Goal: Task Accomplishment & Management: Complete application form

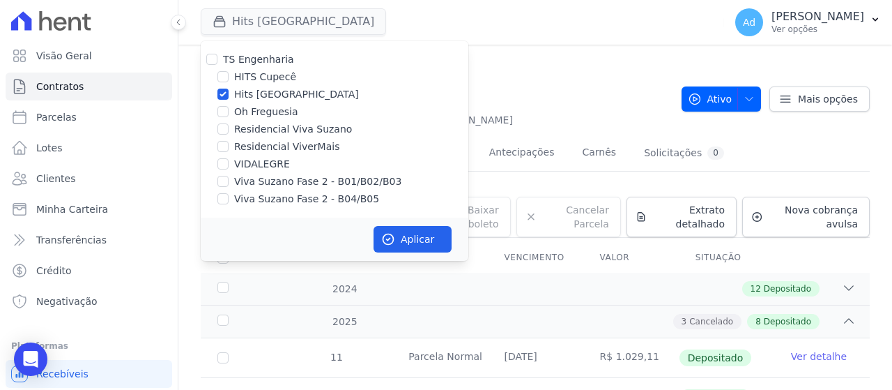
scroll to position [427, 0]
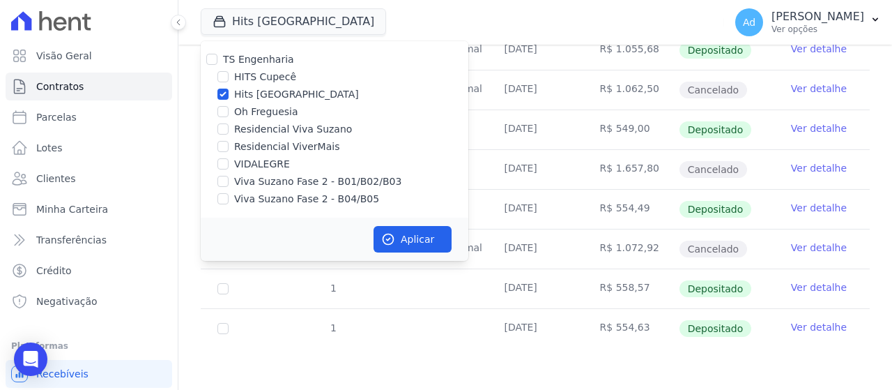
click at [299, 91] on label "Hits [GEOGRAPHIC_DATA]" at bounding box center [296, 94] width 125 height 15
click at [229, 91] on input "Hits [GEOGRAPHIC_DATA]" at bounding box center [222, 94] width 11 height 11
checkbox input "false"
click at [224, 109] on input "Oh Freguesia" at bounding box center [222, 111] width 11 height 11
checkbox input "true"
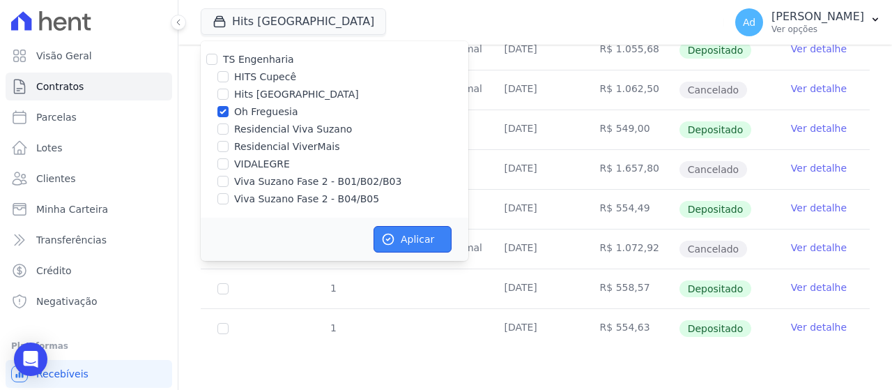
click at [422, 238] on button "Aplicar" at bounding box center [413, 239] width 78 height 26
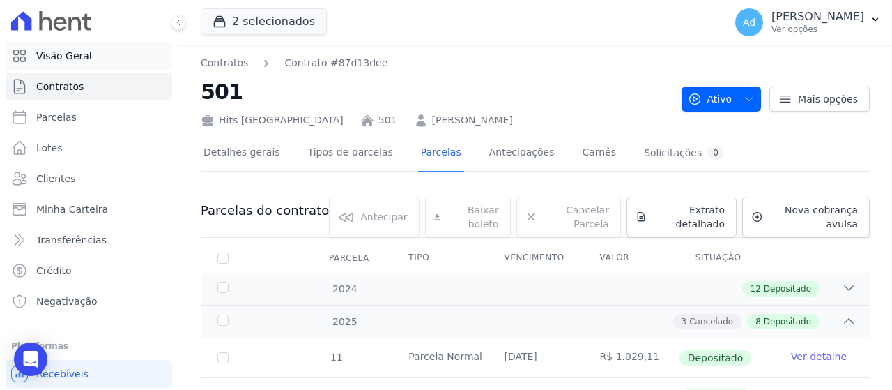
click at [101, 56] on link "Visão Geral" at bounding box center [89, 56] width 167 height 28
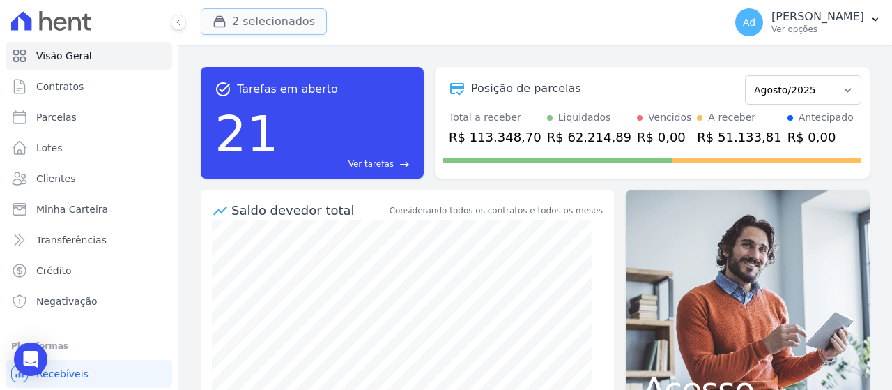
click at [252, 26] on button "2 selecionados" at bounding box center [264, 21] width 126 height 26
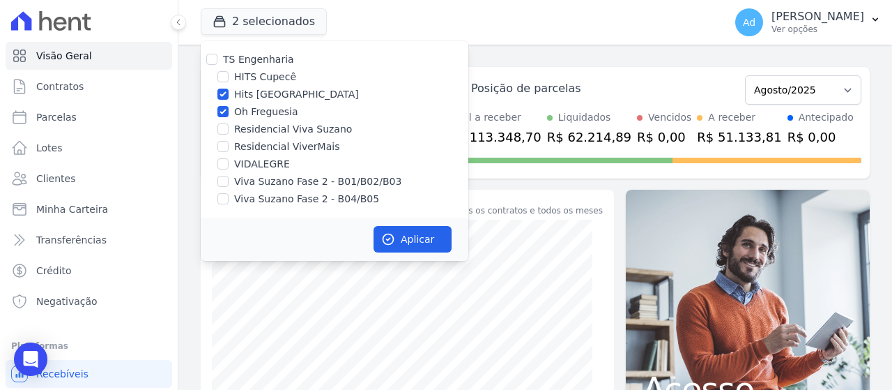
click at [261, 98] on label "Hits [GEOGRAPHIC_DATA]" at bounding box center [296, 94] width 125 height 15
click at [229, 98] on input "Hits [GEOGRAPHIC_DATA]" at bounding box center [222, 94] width 11 height 11
checkbox input "false"
click at [423, 235] on button "Aplicar" at bounding box center [413, 239] width 78 height 26
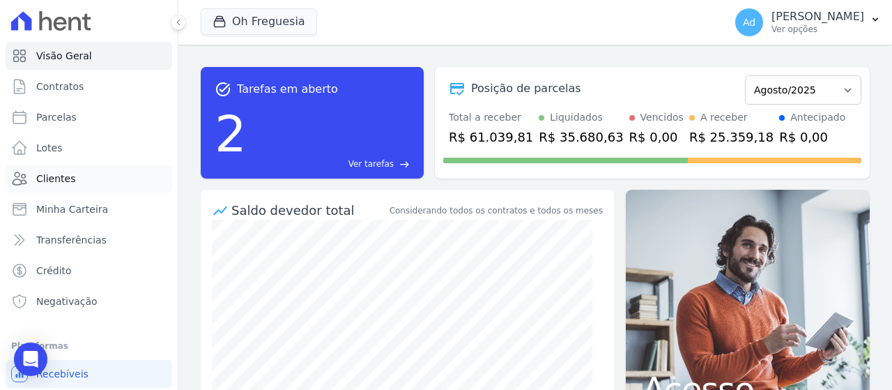
click at [62, 176] on span "Clientes" at bounding box center [55, 178] width 39 height 14
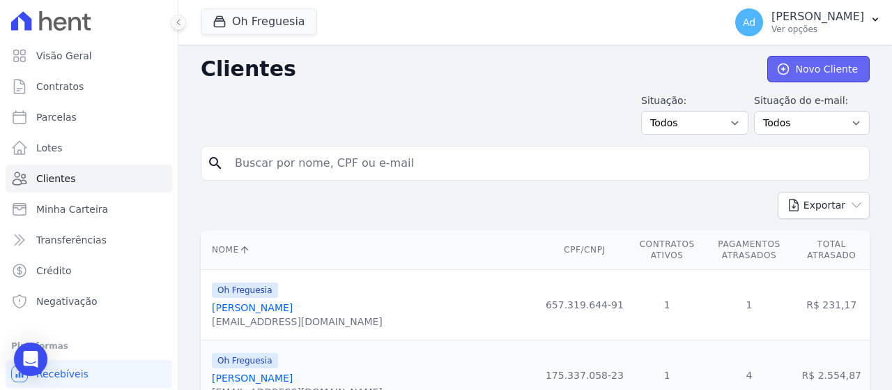
click at [797, 66] on link "Novo Cliente" at bounding box center [818, 69] width 102 height 26
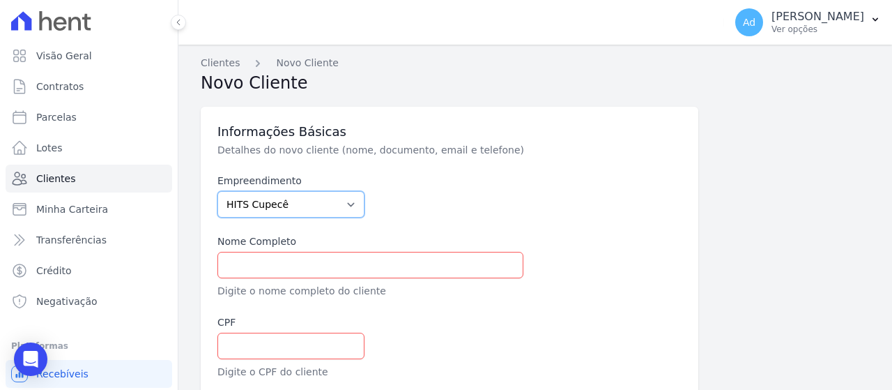
click at [356, 195] on select "HITS Cupecê Hits [GEOGRAPHIC_DATA] Oh Freguesia Residencial Viva Suzano Residen…" at bounding box center [290, 204] width 147 height 26
select select "9ba7ecb8-5a4b-4124-a3f5-2579a6fbdd0a"
click at [217, 191] on select "HITS Cupecê Hits [GEOGRAPHIC_DATA] Oh Freguesia Residencial Viva Suzano Residen…" at bounding box center [290, 204] width 147 height 26
click at [361, 258] on input "text" at bounding box center [370, 265] width 306 height 26
click at [350, 254] on input "text" at bounding box center [370, 265] width 306 height 26
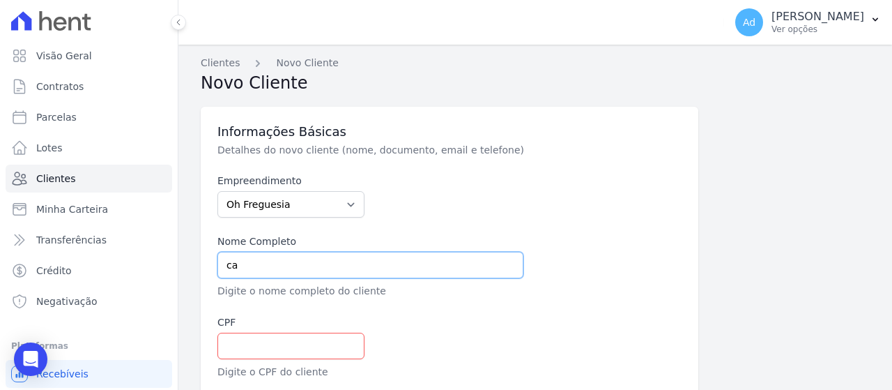
type input "c"
type input "[PERSON_NAME]"
click at [277, 344] on input "text" at bounding box center [290, 345] width 147 height 26
click at [249, 353] on input "text" at bounding box center [290, 345] width 147 height 26
paste input "028.779.494-60"
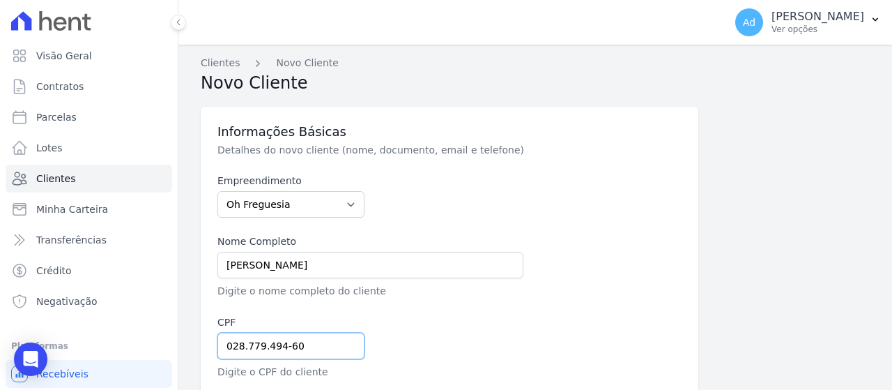
scroll to position [139, 0]
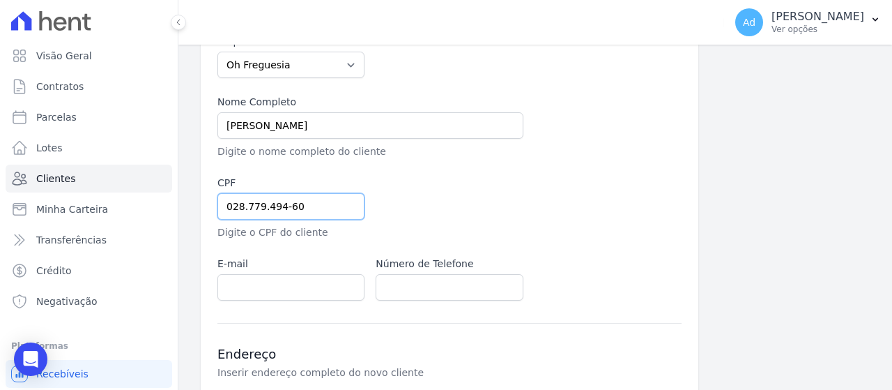
type input "028.779.494-60"
click at [316, 285] on input "email" at bounding box center [290, 287] width 147 height 26
click at [688, 261] on div "Informações Básicas Detalhes do novo cliente (nome, documento, email e telefone…" at bounding box center [450, 317] width 498 height 701
click at [282, 296] on input "email" at bounding box center [290, 287] width 147 height 26
paste input "[EMAIL_ADDRESS][DOMAIN_NAME]"
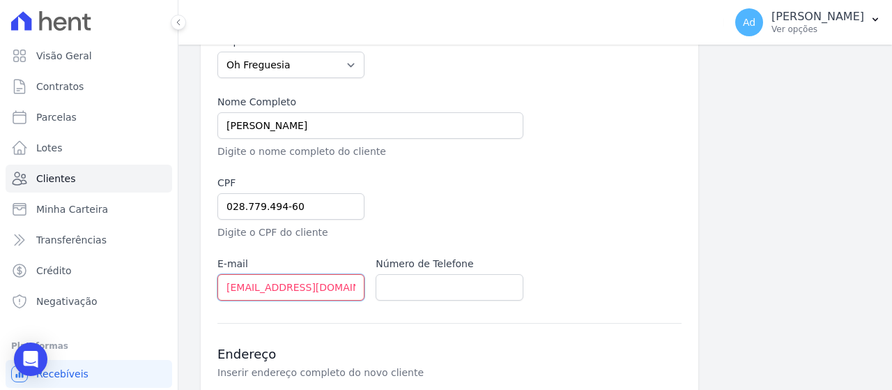
scroll to position [0, 15]
type input "[EMAIL_ADDRESS][DOMAIN_NAME]"
click at [432, 289] on input "text" at bounding box center [449, 287] width 147 height 26
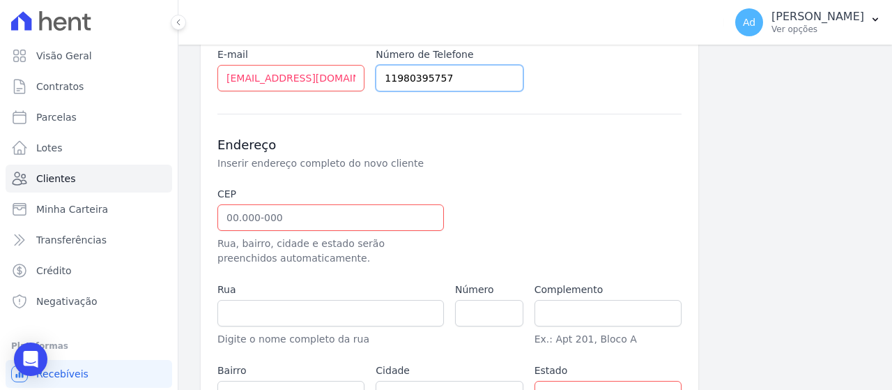
type input "11980395757"
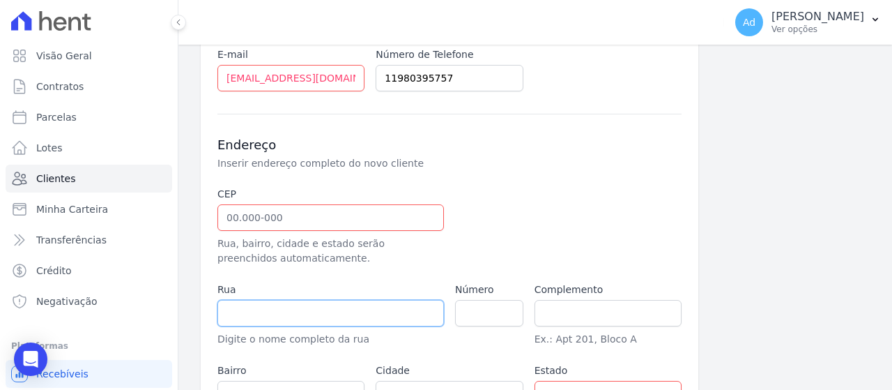
click at [360, 305] on input "text" at bounding box center [330, 313] width 227 height 26
click at [344, 215] on input "text" at bounding box center [330, 217] width 227 height 26
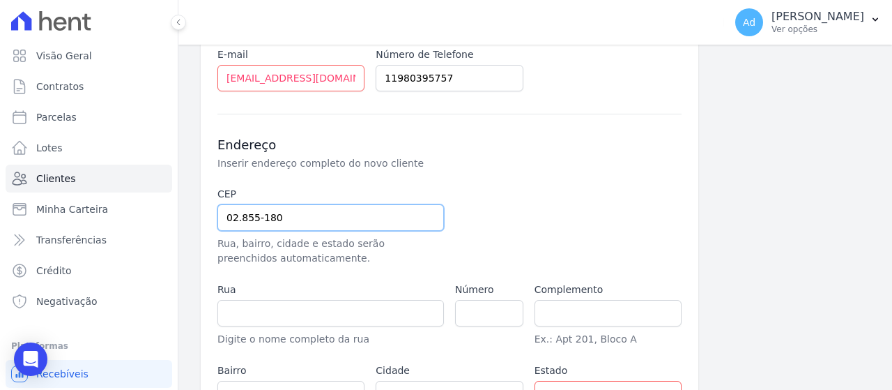
type input "02.855-180"
click at [305, 301] on input "text" at bounding box center [330, 313] width 227 height 26
type input "Rua [PERSON_NAME]"
type input "Jardim Carombé"
type input "[GEOGRAPHIC_DATA]"
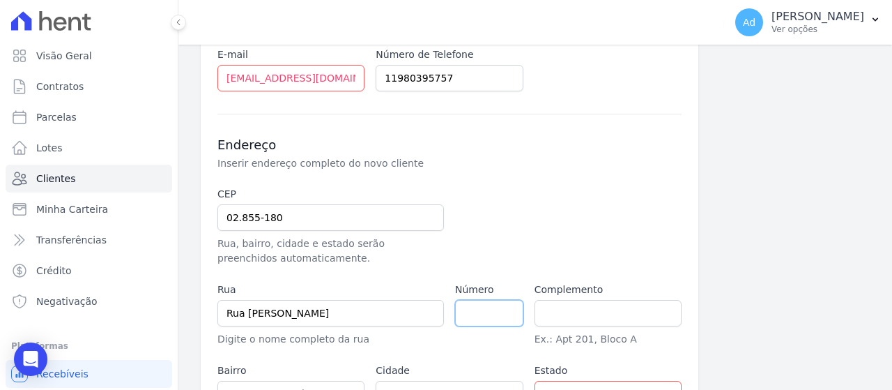
select select "SP"
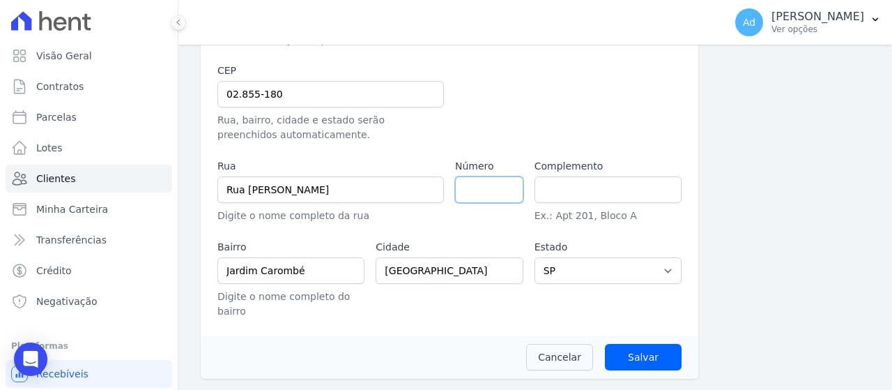
click at [496, 189] on input "number" at bounding box center [489, 189] width 68 height 26
type input "258"
click at [588, 187] on input "text" at bounding box center [608, 189] width 147 height 26
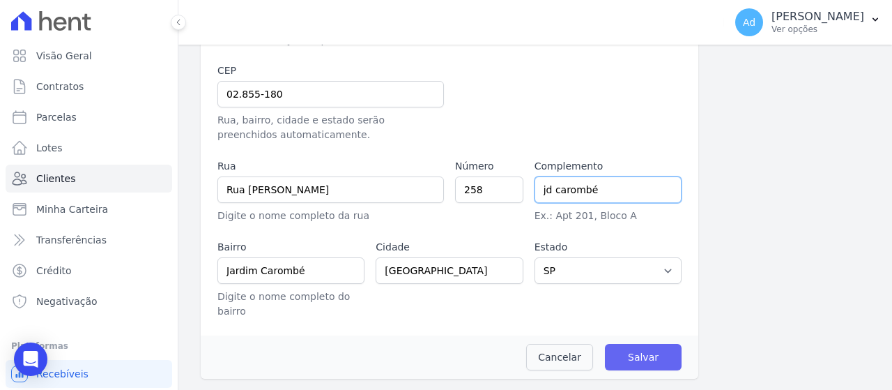
type input "jd carombé"
click at [622, 355] on input "Salvar" at bounding box center [643, 357] width 77 height 26
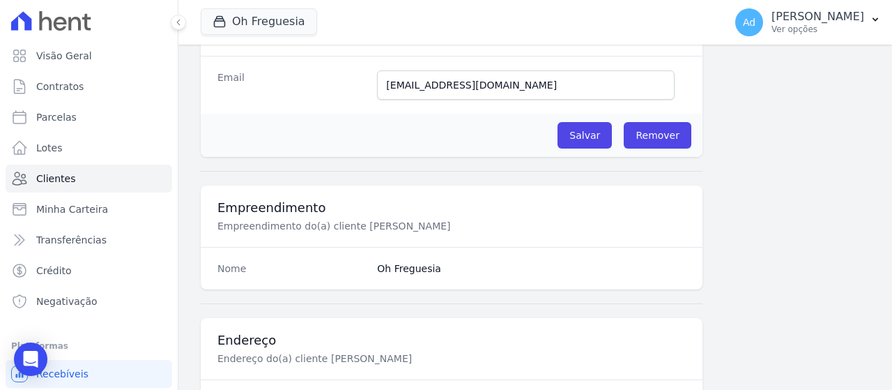
scroll to position [211, 0]
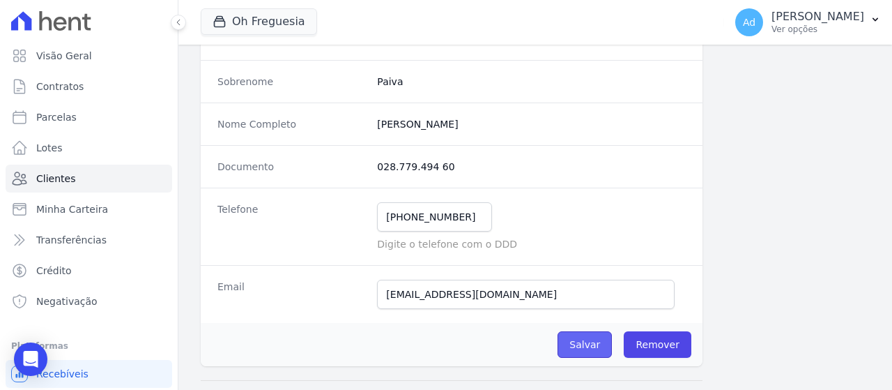
click at [595, 344] on input "Salvar" at bounding box center [585, 344] width 54 height 26
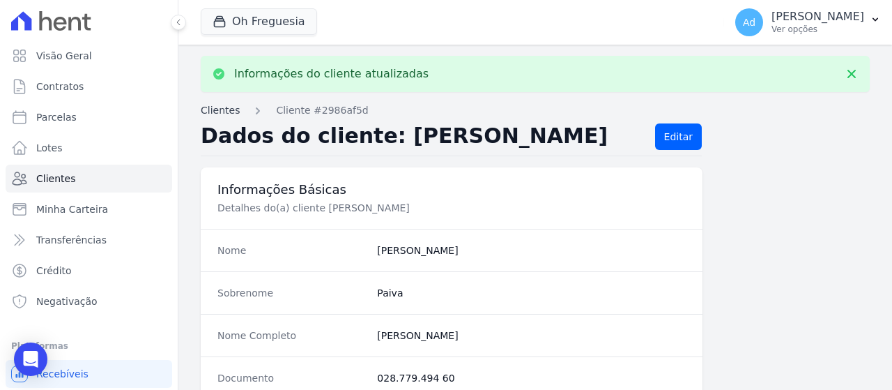
click at [226, 114] on link "Clientes" at bounding box center [220, 110] width 39 height 15
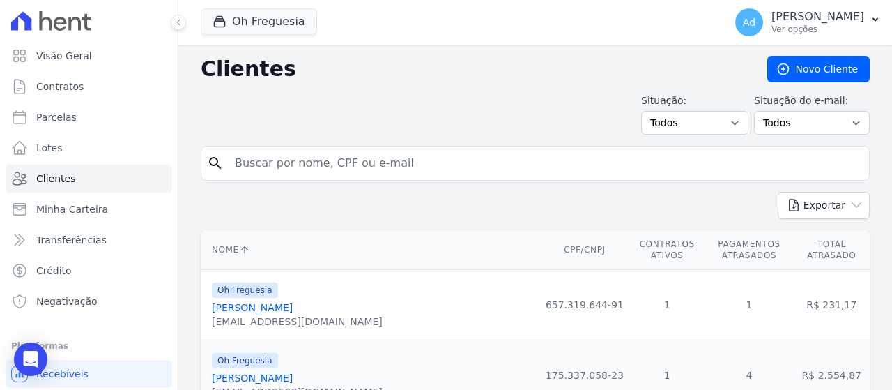
click at [393, 167] on input "search" at bounding box center [545, 163] width 637 height 28
type input "[PERSON_NAME]"
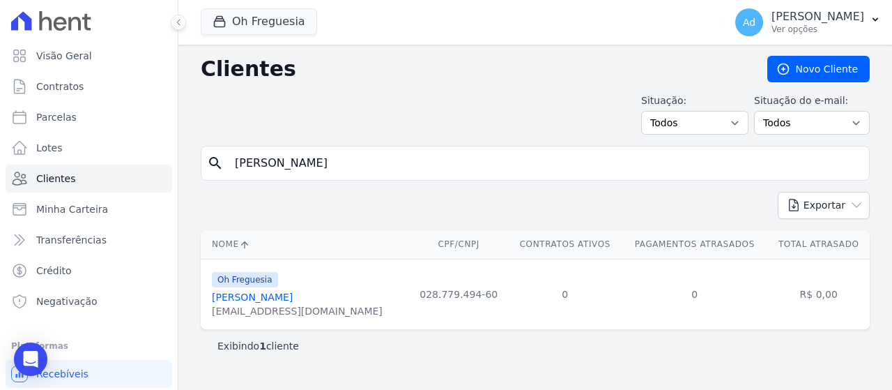
click at [292, 297] on link "[PERSON_NAME]" at bounding box center [252, 296] width 81 height 11
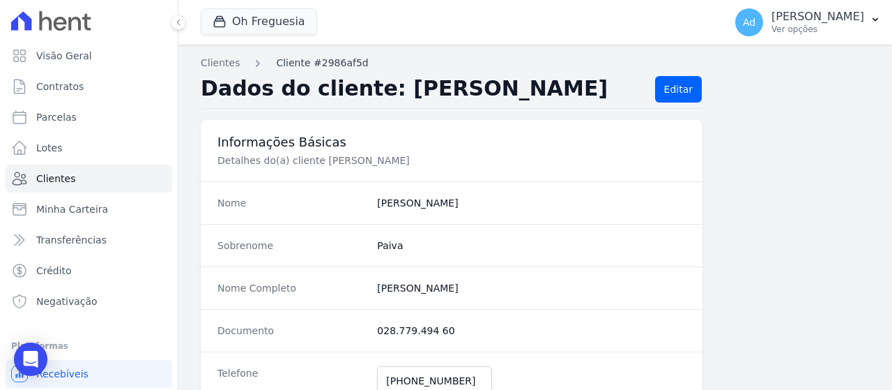
click at [316, 60] on link "Cliente #2986af5d" at bounding box center [322, 63] width 92 height 15
click at [850, 23] on p "[PERSON_NAME]" at bounding box center [818, 17] width 93 height 14
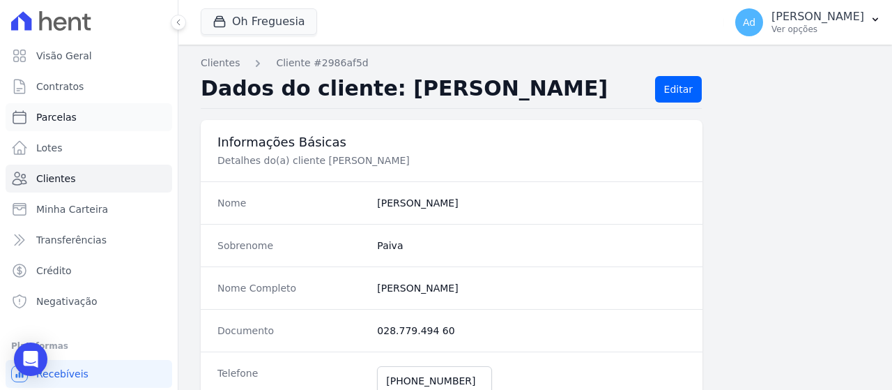
click at [94, 121] on link "Parcelas" at bounding box center [89, 117] width 167 height 28
select select
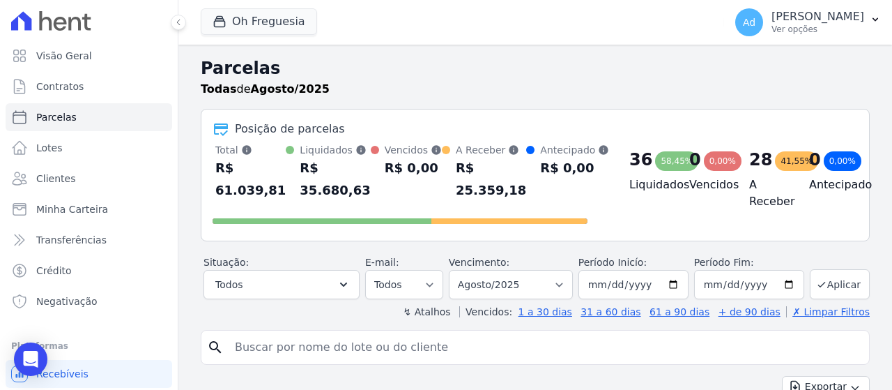
click at [317, 351] on input "search" at bounding box center [545, 347] width 637 height 28
type input "[PERSON_NAME]"
select select
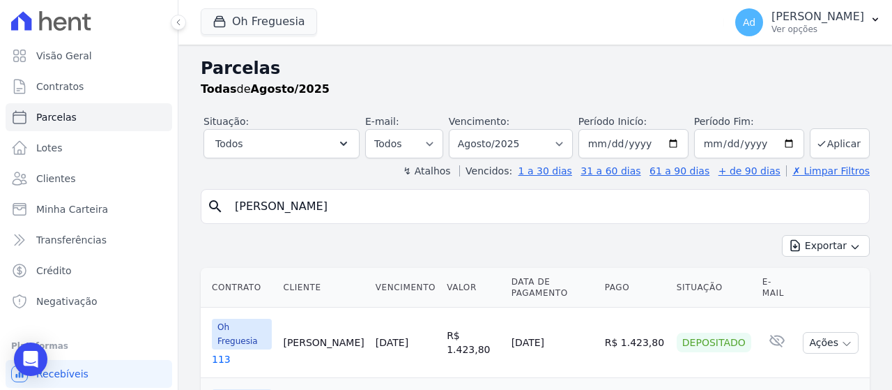
scroll to position [118, 0]
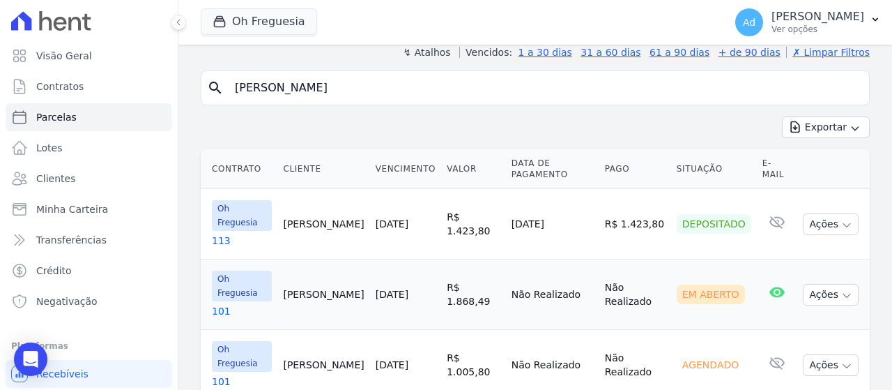
click at [332, 91] on input "[PERSON_NAME]" at bounding box center [545, 88] width 637 height 28
select select
click at [79, 183] on link "Clientes" at bounding box center [89, 178] width 167 height 28
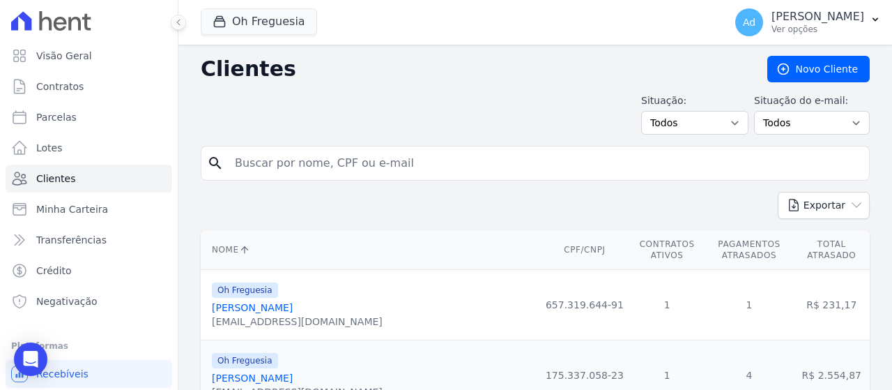
click at [360, 168] on input "search" at bounding box center [545, 163] width 637 height 28
type input "[PERSON_NAME]"
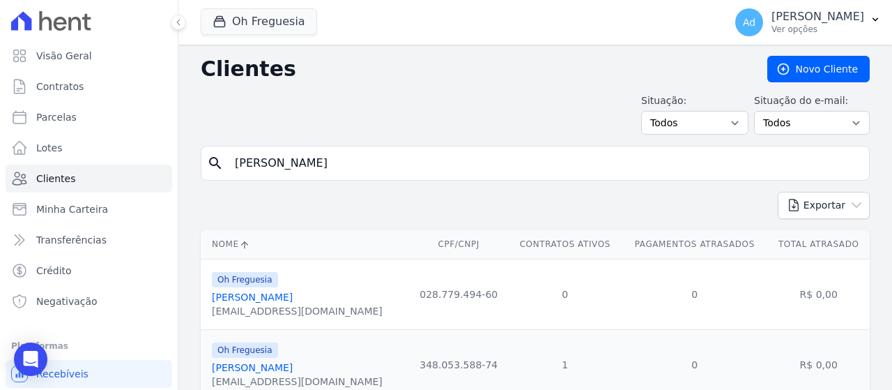
scroll to position [124, 0]
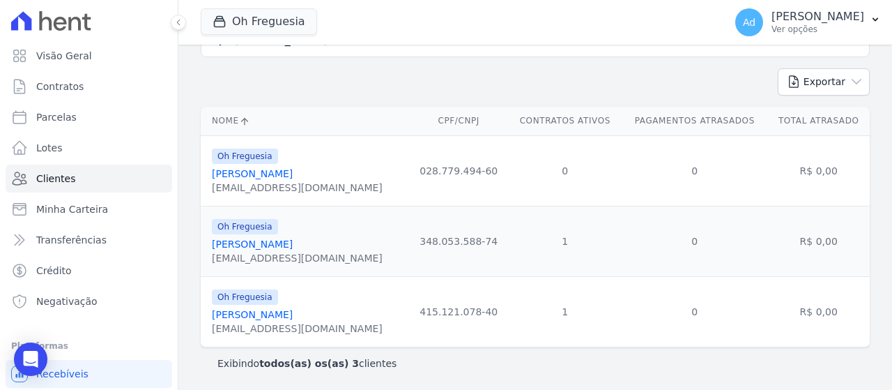
click at [305, 224] on div "Oh Freguesia" at bounding box center [297, 225] width 171 height 17
click at [293, 165] on div "Oh Freguesia [PERSON_NAME] [EMAIL_ADDRESS][DOMAIN_NAME]" at bounding box center [297, 170] width 171 height 47
click at [286, 172] on link "[PERSON_NAME]" at bounding box center [252, 173] width 81 height 11
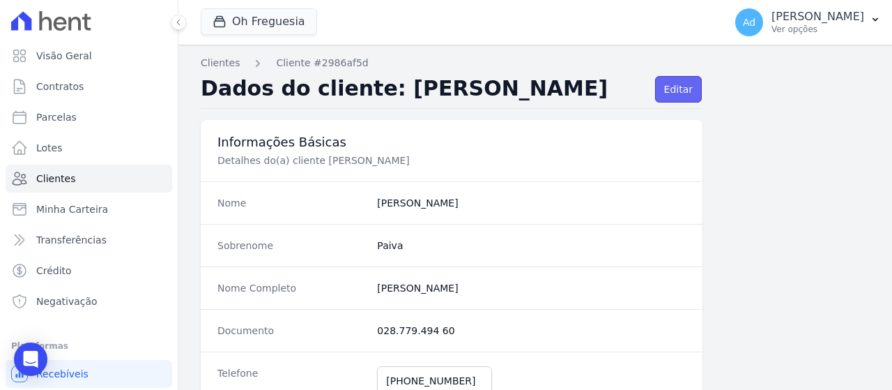
click at [657, 100] on link "Editar" at bounding box center [678, 89] width 47 height 26
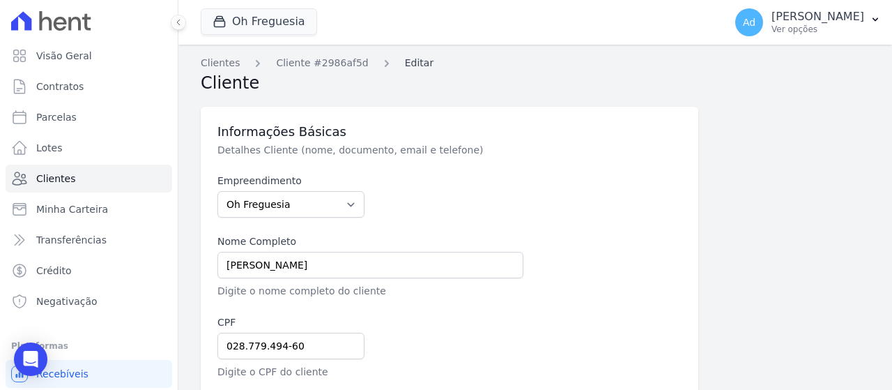
click at [405, 61] on link "Editar" at bounding box center [419, 63] width 29 height 15
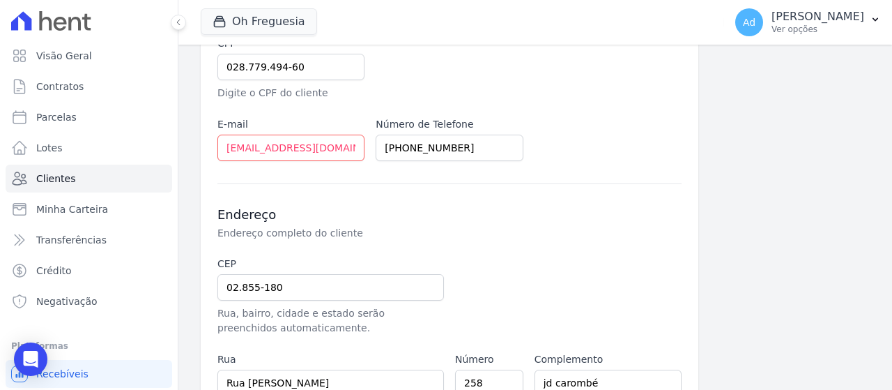
scroll to position [472, 0]
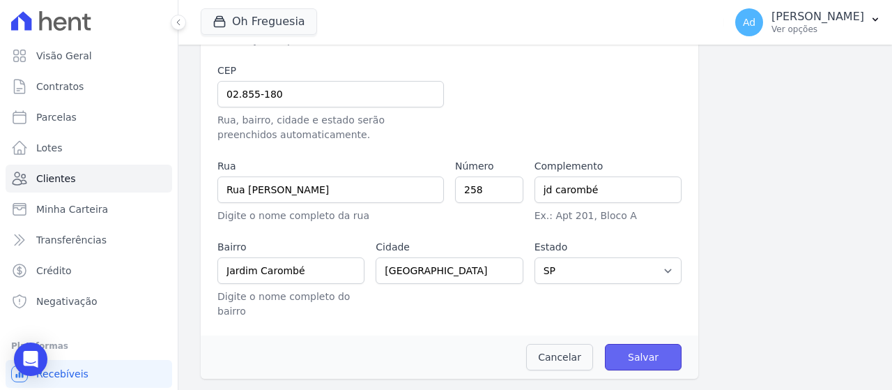
click at [659, 349] on input "Salvar" at bounding box center [643, 357] width 77 height 26
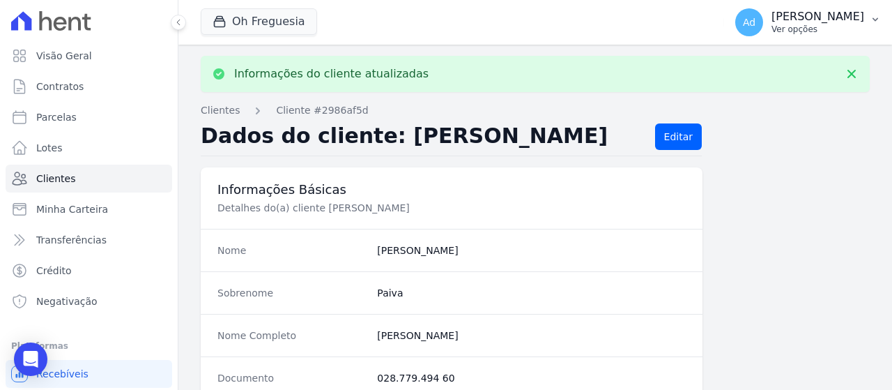
click at [772, 24] on p "Ver opções" at bounding box center [818, 29] width 93 height 11
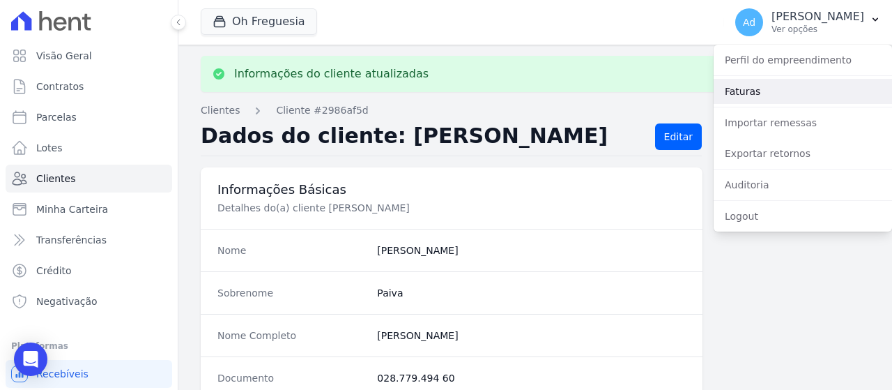
click at [783, 93] on link "Faturas" at bounding box center [803, 91] width 178 height 25
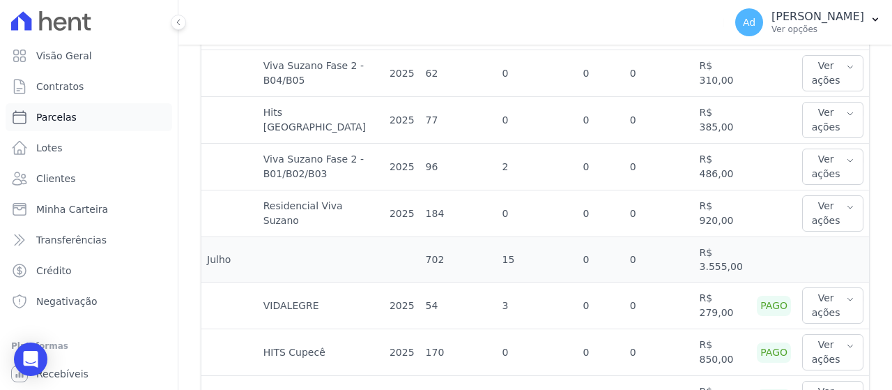
scroll to position [279, 0]
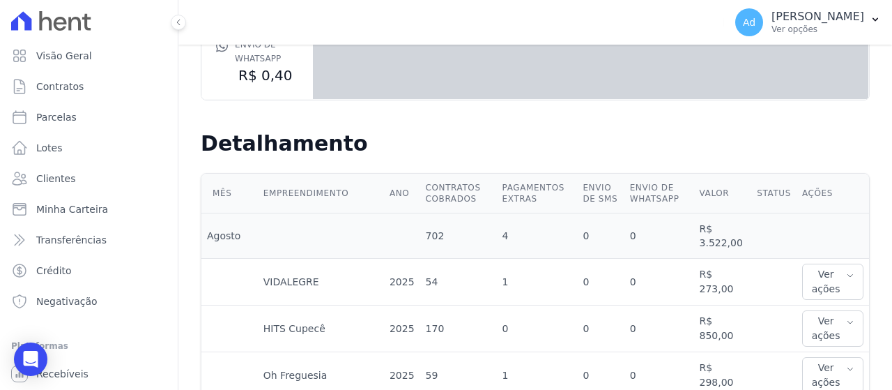
click at [65, 25] on icon at bounding box center [51, 21] width 80 height 20
click at [853, 19] on p "[PERSON_NAME]" at bounding box center [818, 17] width 93 height 14
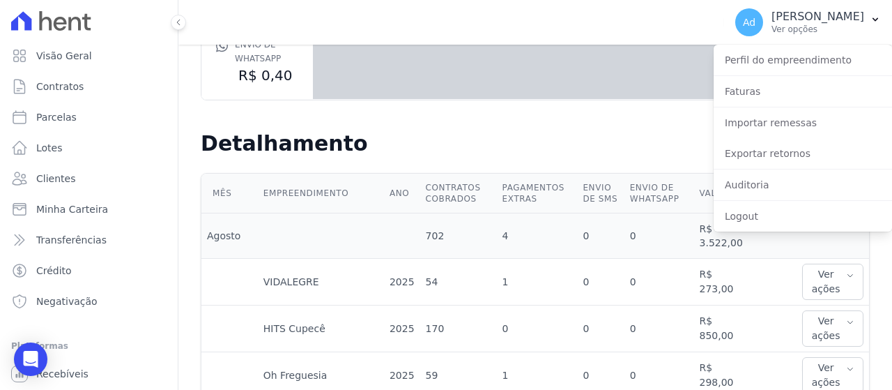
click at [583, 126] on div "Taxas Básicas Valores Unitários Contrato ativo R$ 5,00 Cancelamento R$ 0,00 Liq…" at bounding box center [535, 5] width 669 height 251
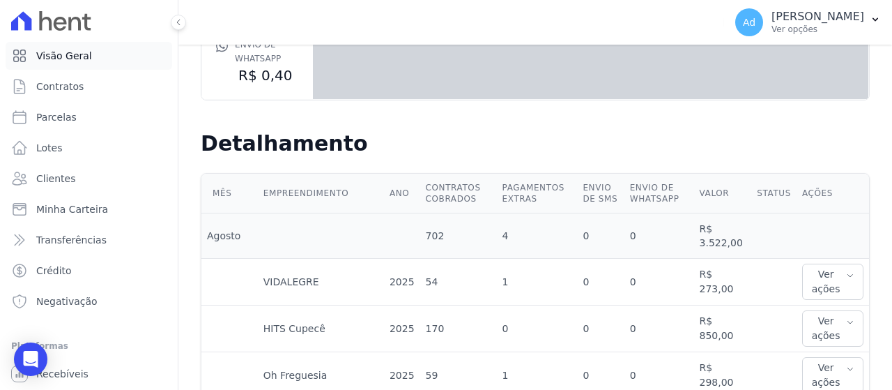
click at [62, 54] on span "Visão Geral" at bounding box center [64, 56] width 56 height 14
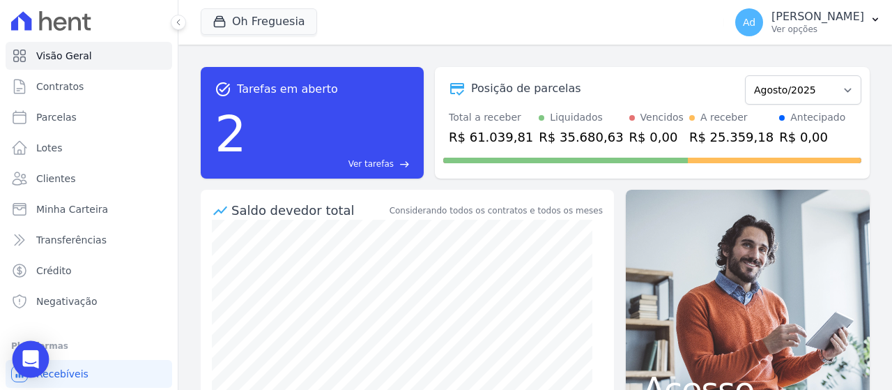
click at [25, 357] on icon "Open Intercom Messenger" at bounding box center [30, 359] width 16 height 18
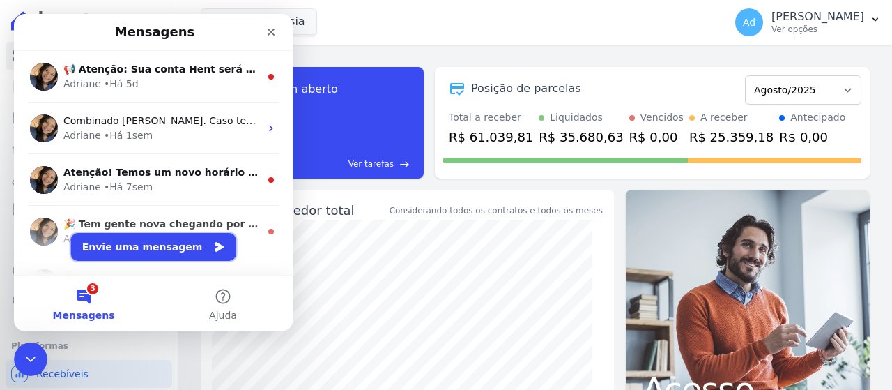
click at [183, 245] on button "Envie uma mensagem" at bounding box center [153, 247] width 165 height 28
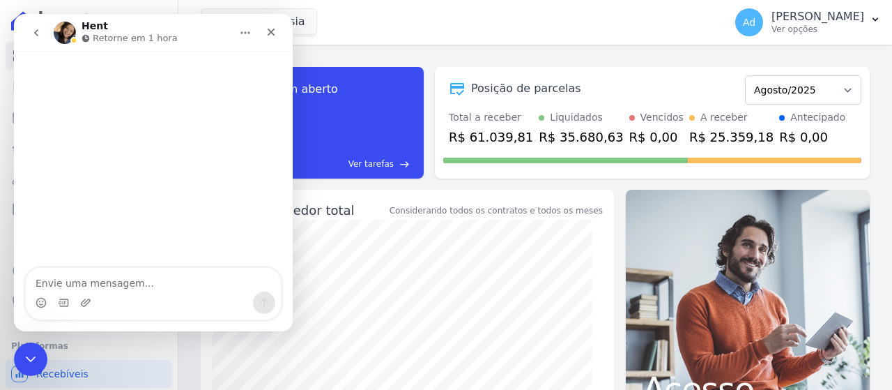
click at [126, 283] on textarea "Envie uma mensagem..." at bounding box center [153, 280] width 255 height 24
type textarea "bom dia tudo bem ?"
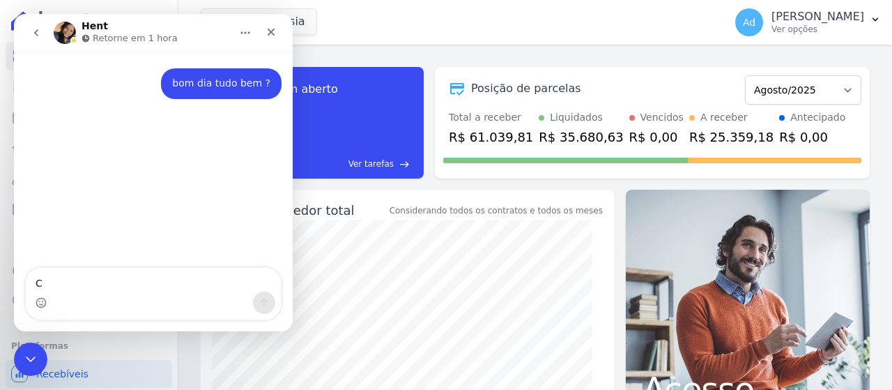
type textarea "Co"
type textarea "C"
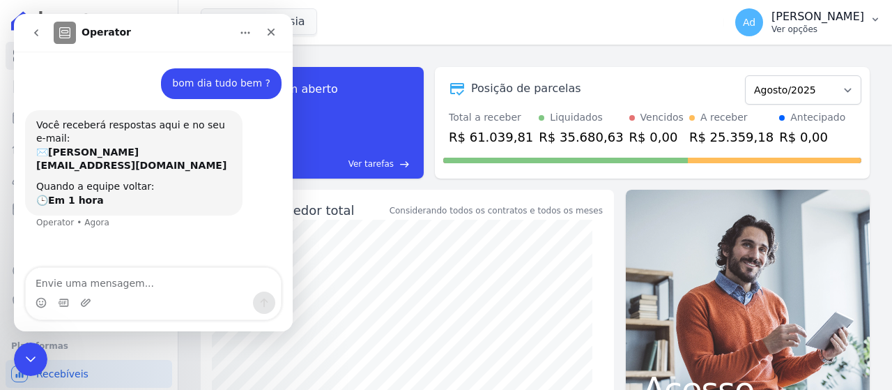
click at [820, 22] on p "[PERSON_NAME]" at bounding box center [818, 17] width 93 height 14
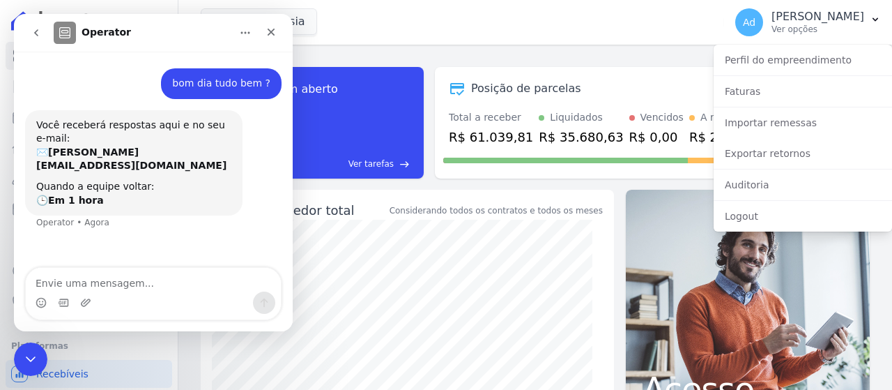
click at [587, 48] on div "task_alt Tarefas em aberto 2 Ver tarefas east Posição de parcelas Novembro/2023…" at bounding box center [535, 217] width 714 height 345
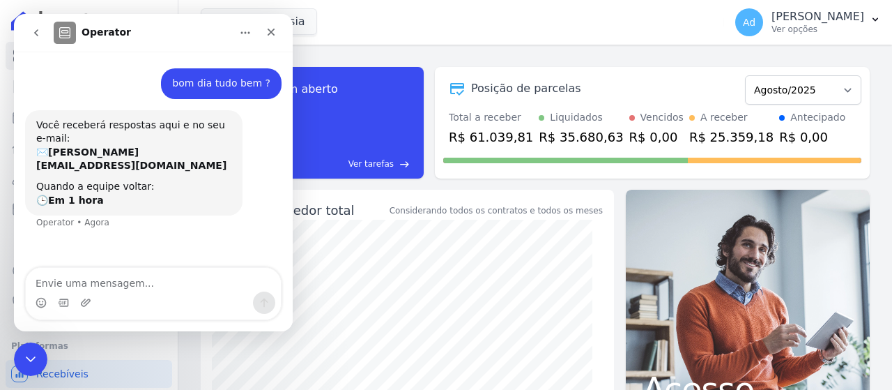
drag, startPoint x: 123, startPoint y: 37, endPoint x: 174, endPoint y: 33, distance: 50.4
click at [174, 33] on div "Operator" at bounding box center [142, 33] width 177 height 22
click at [35, 37] on icon "go back" at bounding box center [36, 32] width 11 height 11
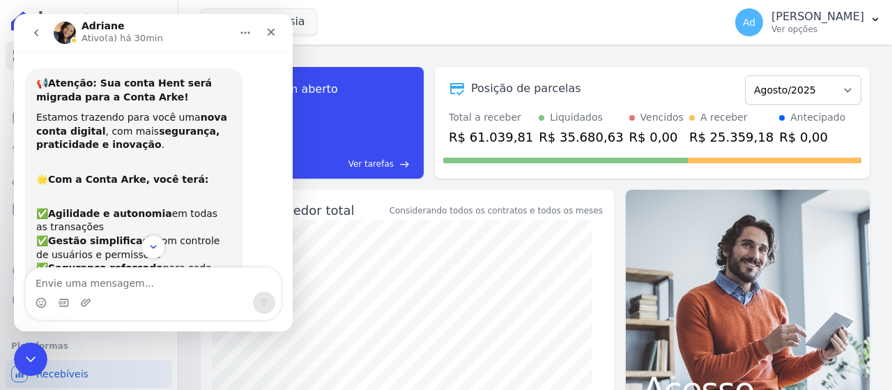
click at [26, 32] on button "go back" at bounding box center [36, 33] width 26 height 26
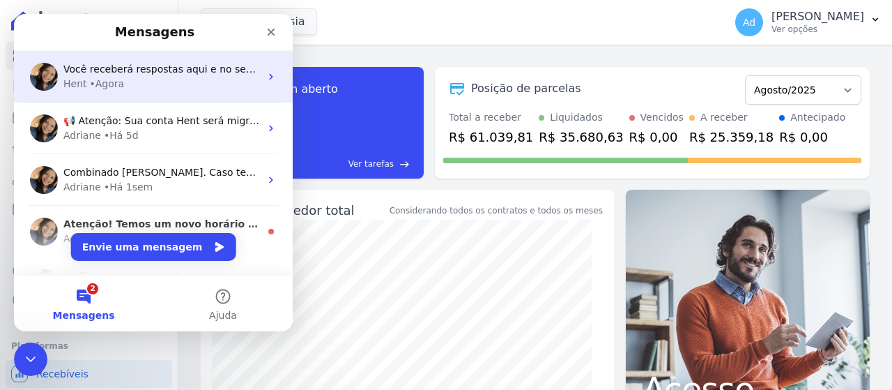
click at [199, 79] on div "Hent • Agora" at bounding box center [161, 84] width 197 height 15
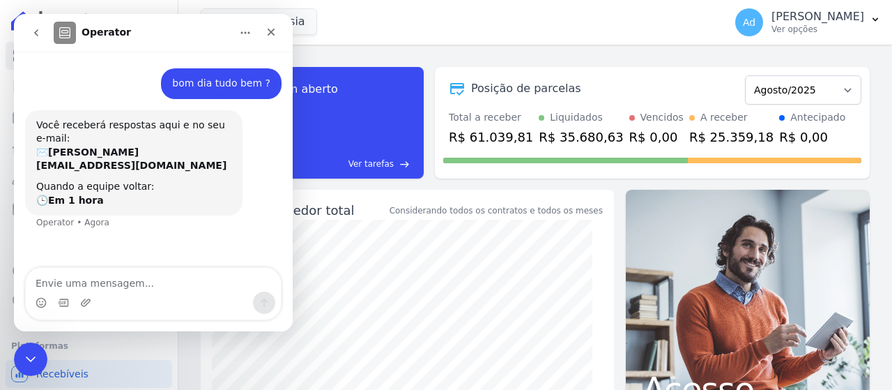
drag, startPoint x: 169, startPoint y: 27, endPoint x: 194, endPoint y: 57, distance: 39.5
click at [195, 57] on div "Operator bom dia tudo bem ? [PERSON_NAME] • Agora Você receberá respostas aqui …" at bounding box center [153, 172] width 279 height 317
click at [31, 33] on icon "go back" at bounding box center [36, 32] width 11 height 11
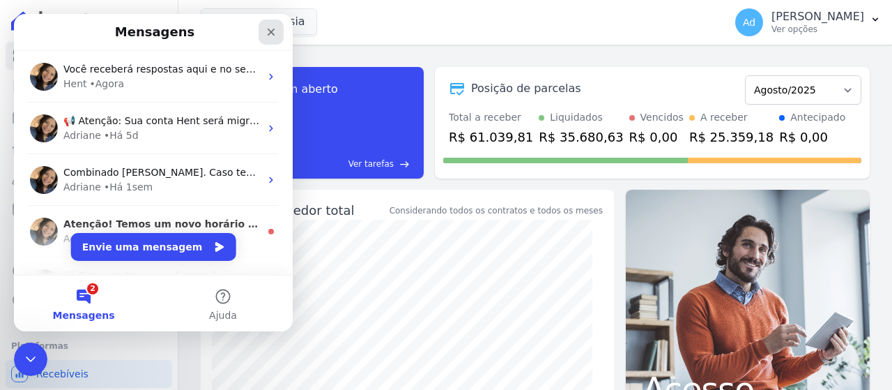
click at [266, 33] on icon "Fechar" at bounding box center [271, 31] width 11 height 11
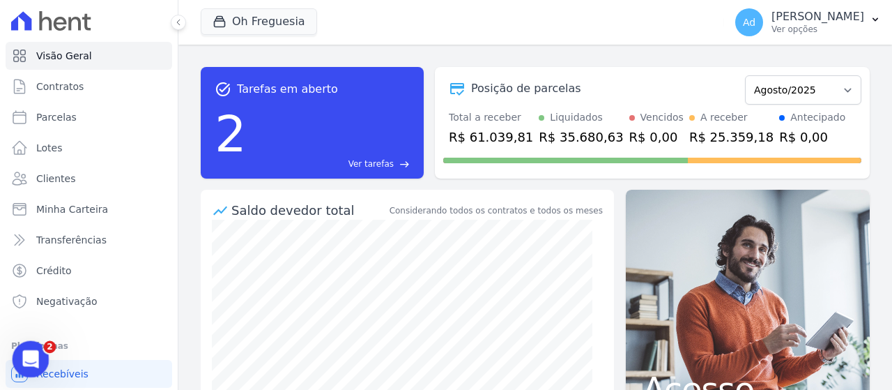
click at [35, 359] on icon "Abertura do Messenger da Intercom" at bounding box center [28, 357] width 23 height 23
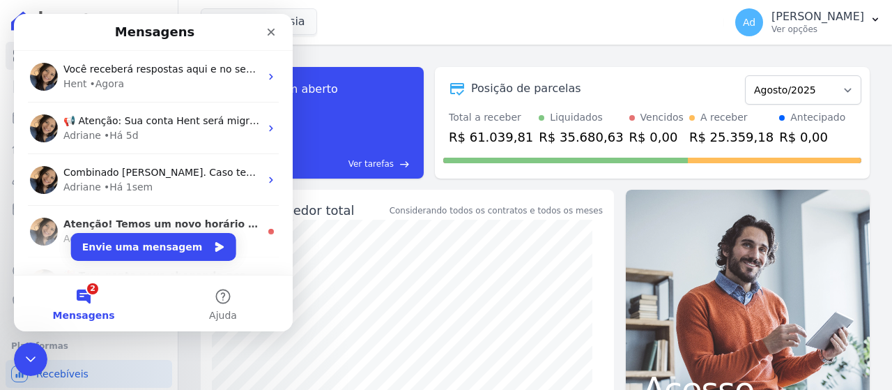
scroll to position [139, 0]
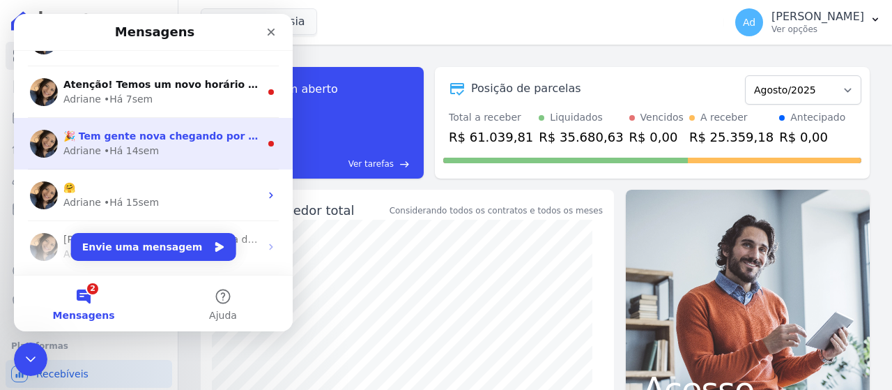
click at [169, 159] on div "🎉 Tem gente nova chegando por aqui! 🎉 Oi, pessoal! Tudo bem? Passando para cont…" at bounding box center [153, 144] width 279 height 52
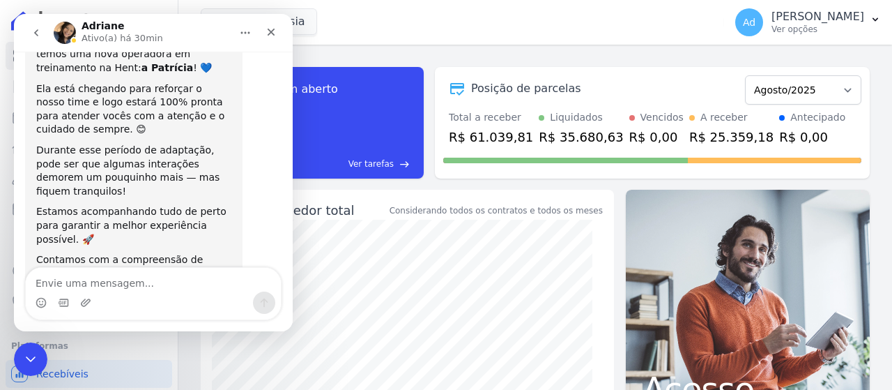
scroll to position [114, 0]
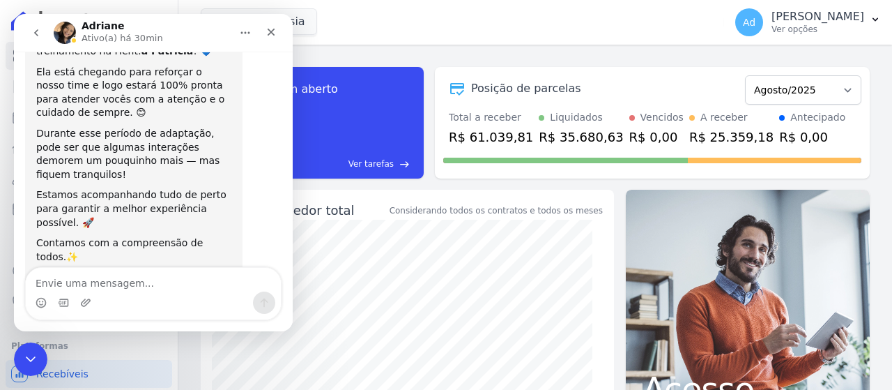
click at [36, 31] on icon "go back" at bounding box center [36, 32] width 4 height 7
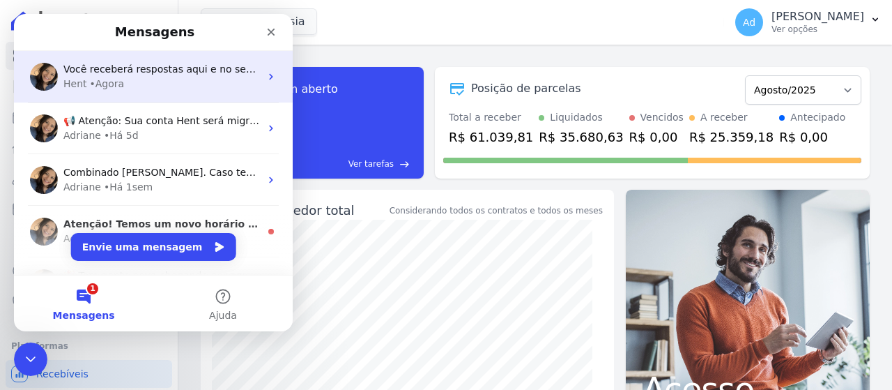
scroll to position [0, 0]
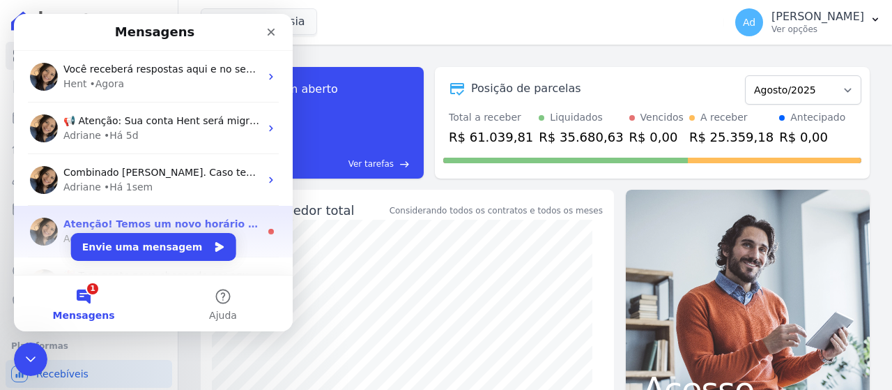
click at [149, 214] on div "Atenção! Temos um novo horário de atendimento 😊 Pensando em melhorar ainda mais…" at bounding box center [153, 232] width 279 height 52
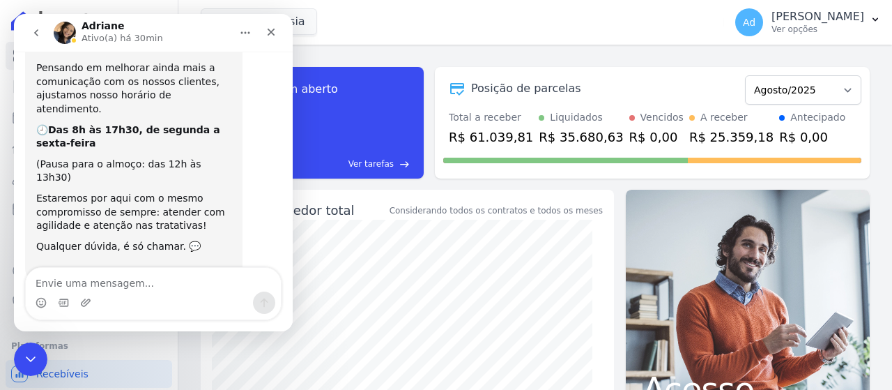
scroll to position [66, 0]
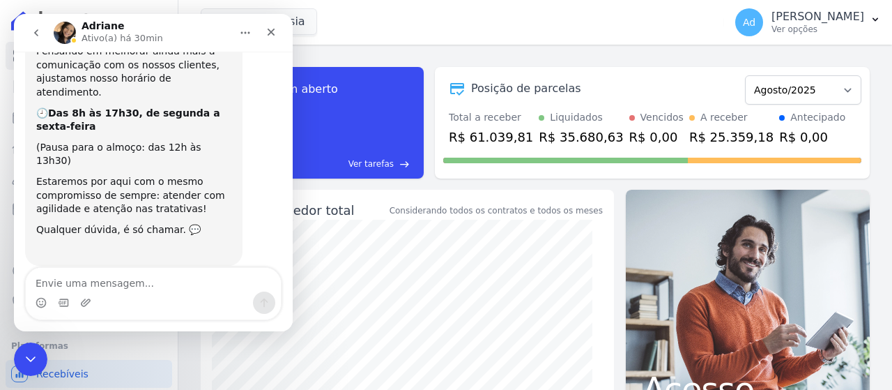
click at [38, 29] on icon "go back" at bounding box center [36, 32] width 11 height 11
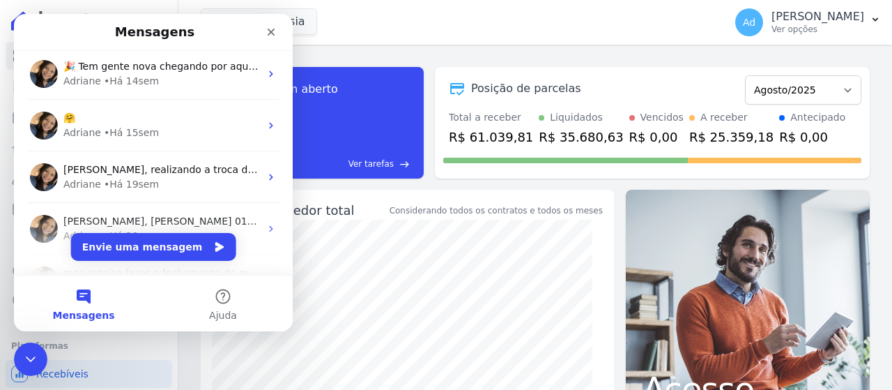
scroll to position [0, 0]
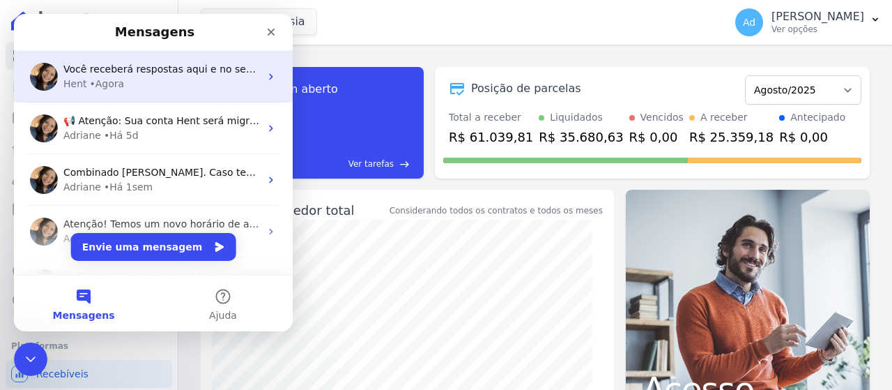
click at [161, 84] on div "Hent • Agora" at bounding box center [161, 84] width 197 height 15
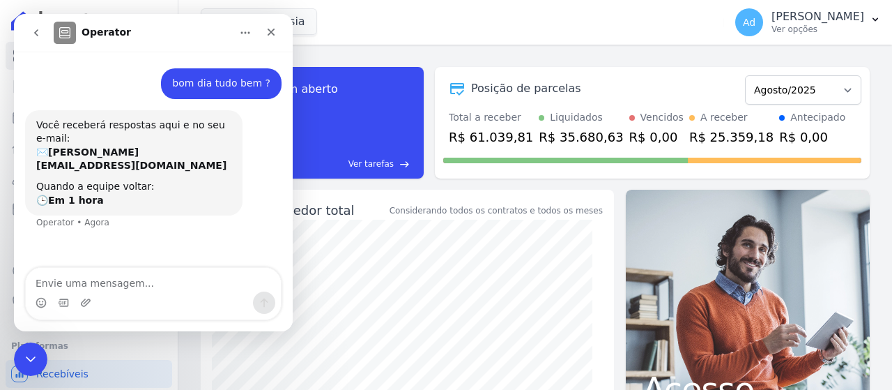
click at [394, 26] on div "Oh Freguesia TS Engenharia HITS Cupecê Hits [GEOGRAPHIC_DATA] Oh Freguesia Resi…" at bounding box center [460, 22] width 518 height 46
drag, startPoint x: 267, startPoint y: 31, endPoint x: 298, endPoint y: 81, distance: 58.6
click at [267, 31] on icon "Fechar" at bounding box center [271, 31] width 11 height 11
